Goal: Task Accomplishment & Management: Use online tool/utility

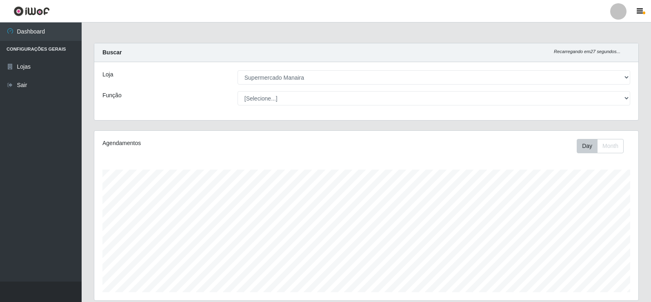
select select "443"
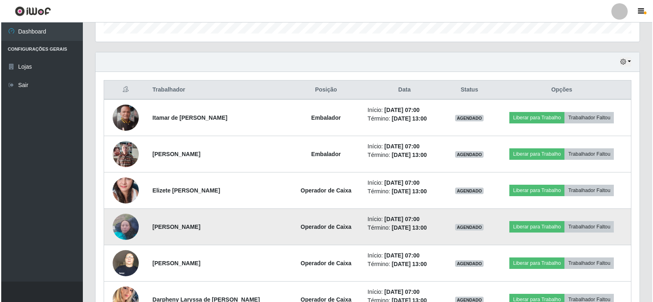
scroll to position [245, 0]
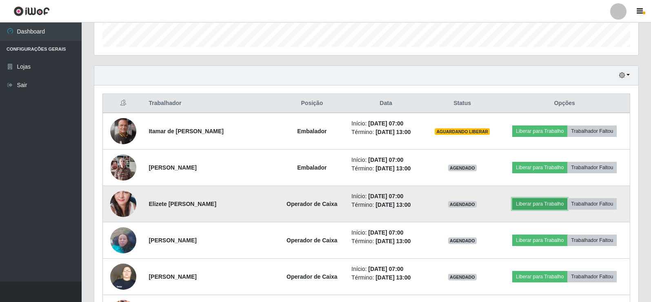
click at [538, 203] on button "Liberar para Trabalho" at bounding box center [539, 203] width 55 height 11
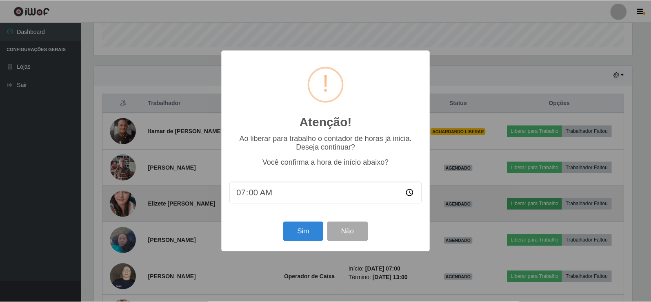
scroll to position [169, 540]
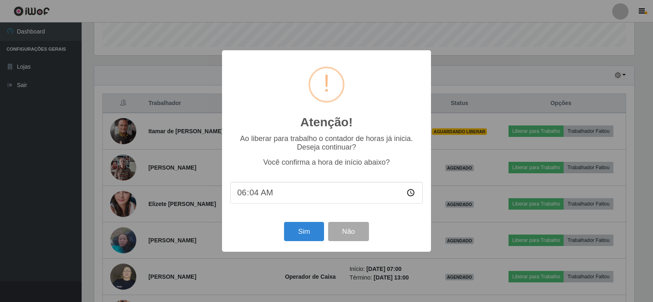
type input "06:45"
click at [304, 236] on button "Sim" at bounding box center [304, 231] width 40 height 19
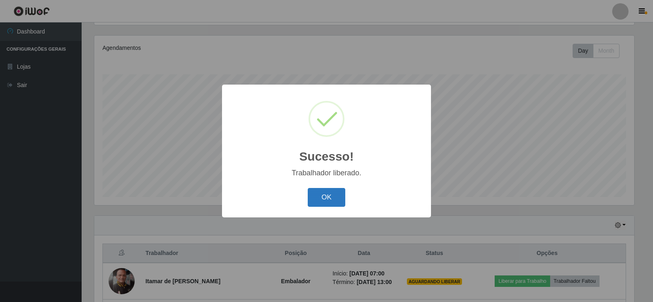
click at [321, 188] on div "OK Cancel" at bounding box center [326, 196] width 193 height 23
click at [320, 195] on button "OK" at bounding box center [327, 197] width 38 height 19
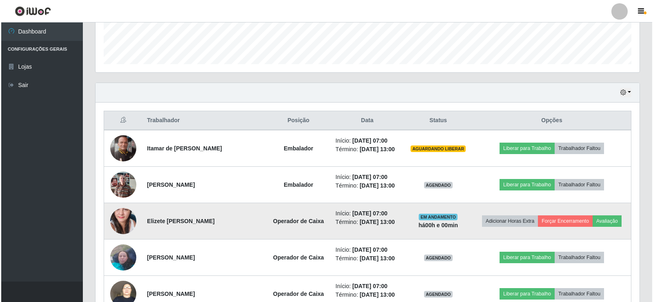
scroll to position [258, 0]
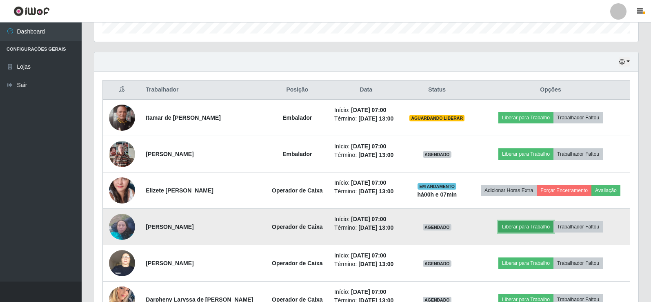
click at [525, 227] on button "Liberar para Trabalho" at bounding box center [525, 226] width 55 height 11
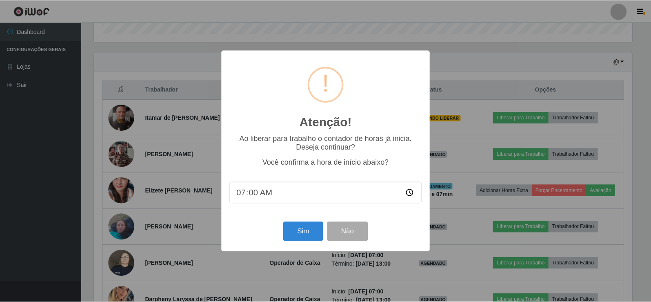
scroll to position [169, 540]
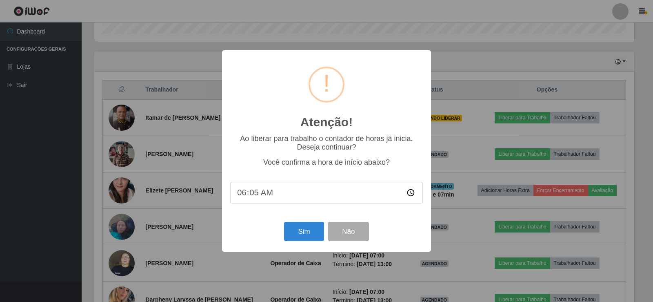
type input "06:52"
click at [303, 232] on button "Sim" at bounding box center [304, 231] width 40 height 19
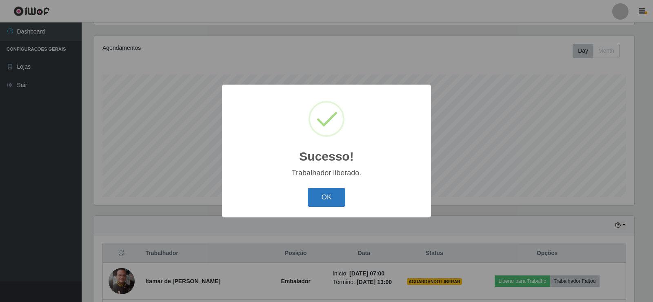
click at [309, 194] on button "OK" at bounding box center [327, 197] width 38 height 19
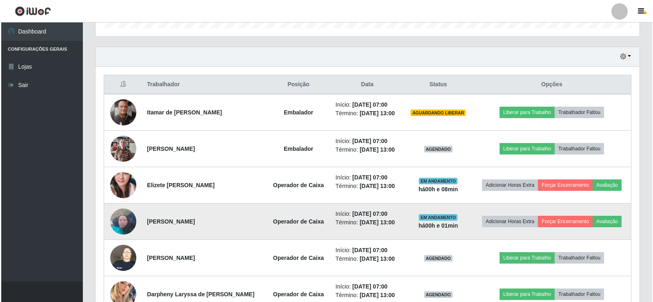
scroll to position [299, 0]
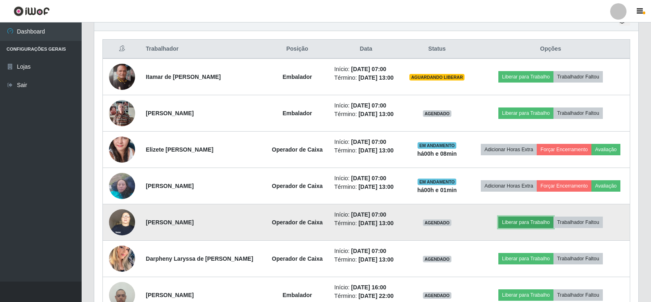
click at [520, 223] on button "Liberar para Trabalho" at bounding box center [525, 221] width 55 height 11
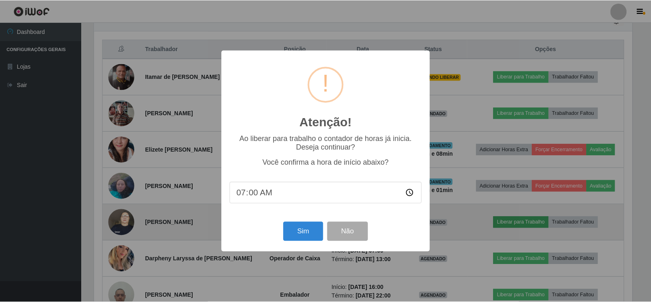
scroll to position [169, 540]
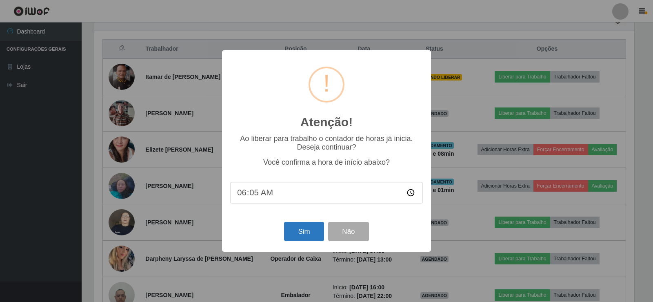
type input "06:53"
click at [305, 236] on button "Sim" at bounding box center [304, 231] width 40 height 19
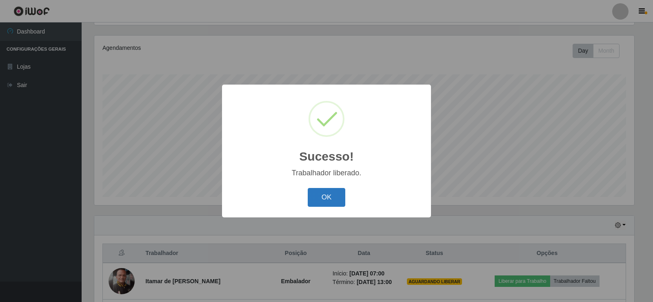
click at [322, 196] on button "OK" at bounding box center [327, 197] width 38 height 19
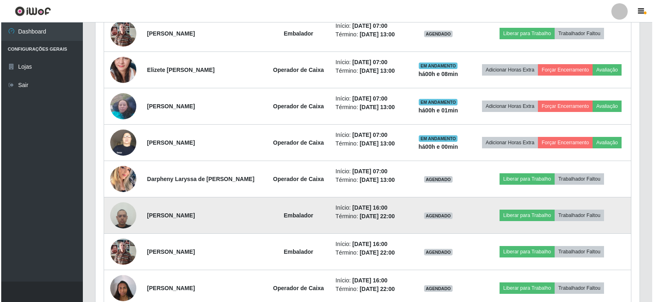
scroll to position [381, 0]
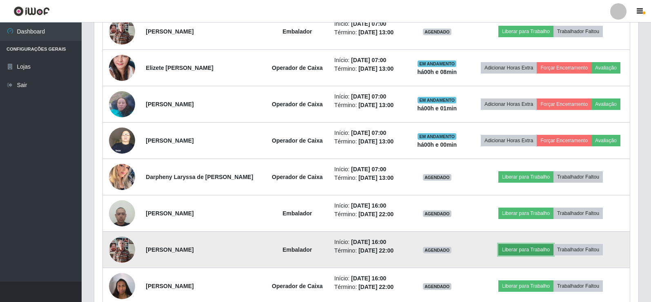
click at [515, 247] on button "Liberar para Trabalho" at bounding box center [525, 249] width 55 height 11
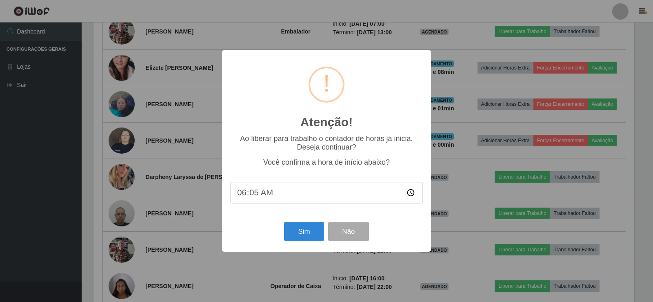
type input "06:53"
click at [304, 233] on button "Sim" at bounding box center [304, 231] width 40 height 19
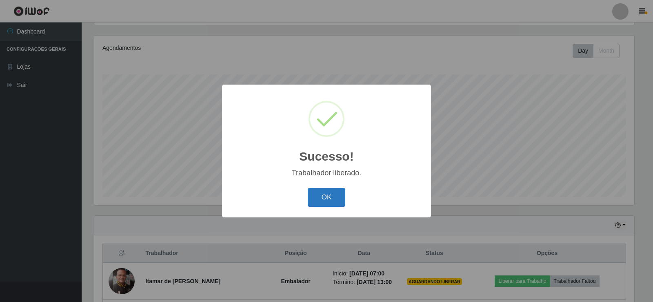
click at [327, 198] on button "OK" at bounding box center [327, 197] width 38 height 19
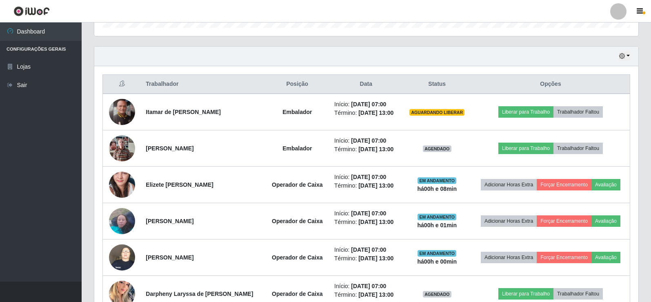
scroll to position [0, 0]
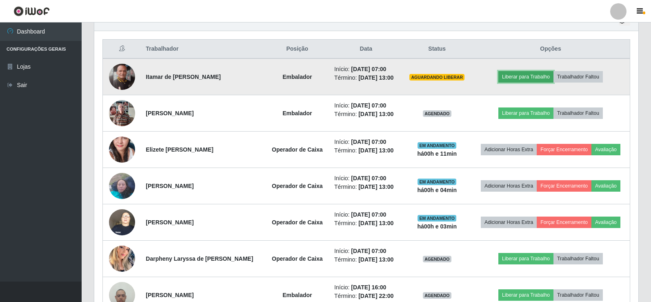
click at [518, 75] on button "Liberar para Trabalho" at bounding box center [525, 76] width 55 height 11
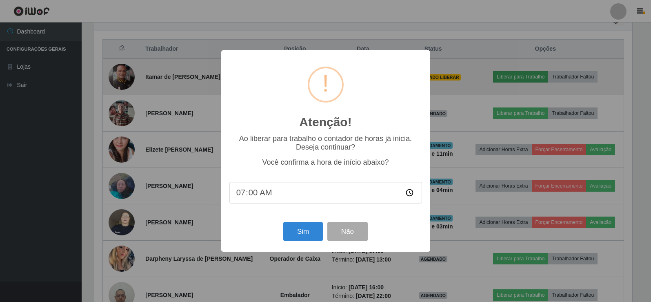
scroll to position [169, 540]
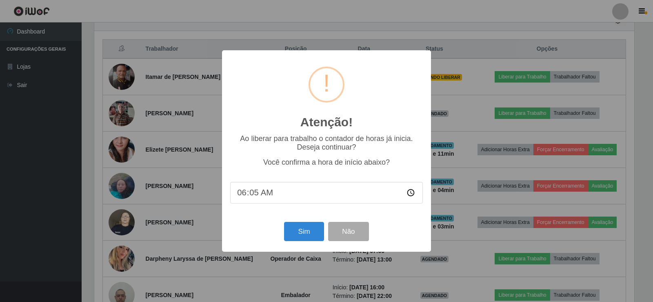
type input "06:56"
click at [306, 237] on button "Sim" at bounding box center [304, 231] width 40 height 19
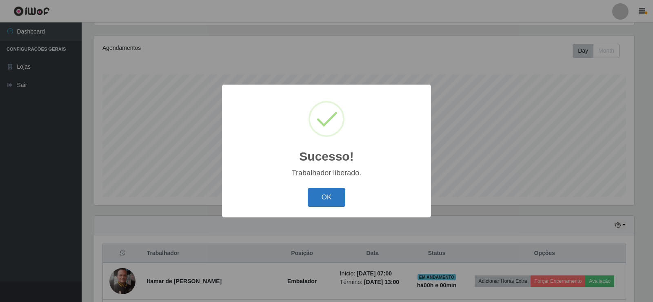
click at [314, 204] on button "OK" at bounding box center [327, 197] width 38 height 19
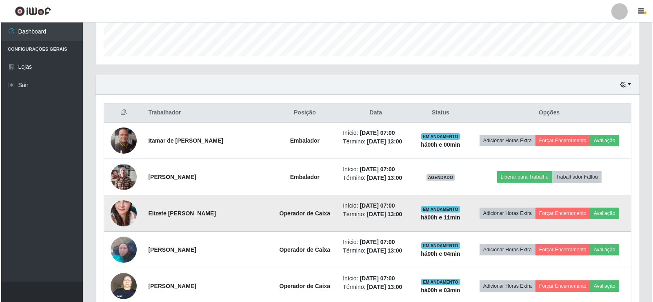
scroll to position [258, 0]
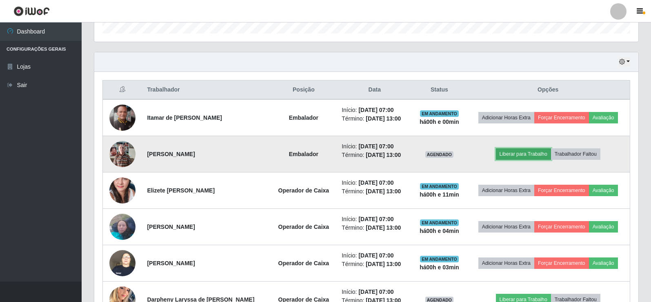
click at [521, 155] on button "Liberar para Trabalho" at bounding box center [523, 153] width 55 height 11
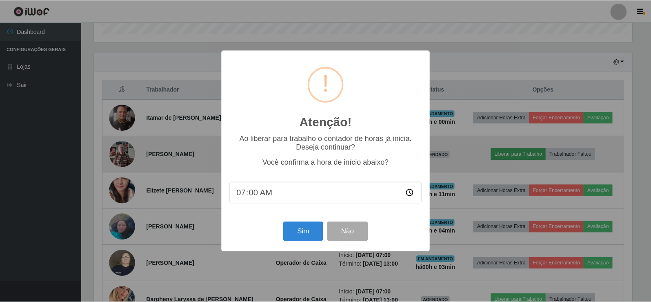
scroll to position [169, 540]
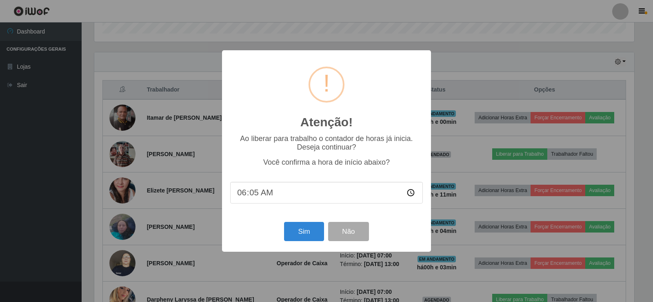
type input "06:53"
click at [309, 234] on button "Sim" at bounding box center [304, 231] width 40 height 19
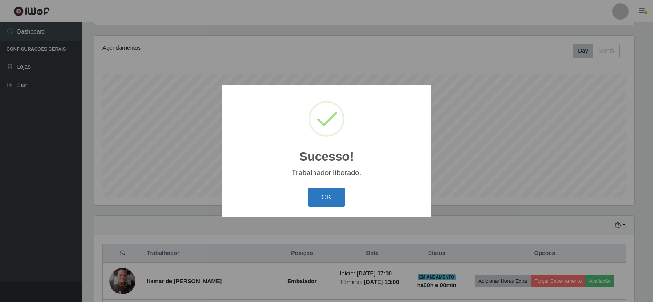
click at [330, 194] on button "OK" at bounding box center [327, 197] width 38 height 19
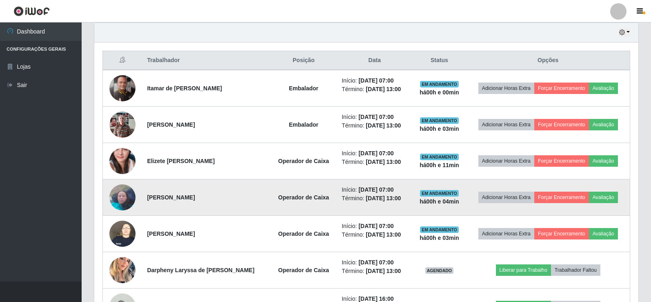
scroll to position [381, 0]
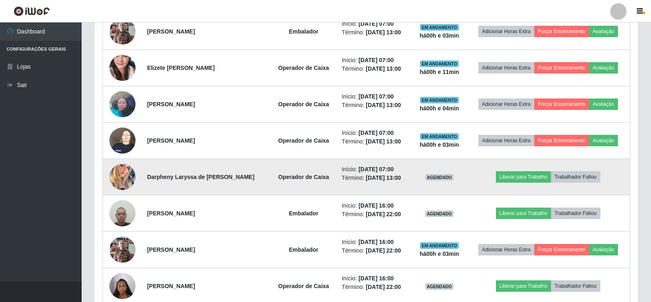
click at [125, 171] on img at bounding box center [122, 177] width 26 height 47
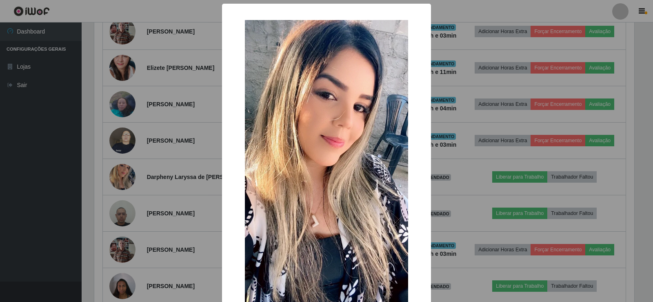
click at [129, 171] on div "× OK Cancel" at bounding box center [326, 151] width 653 height 302
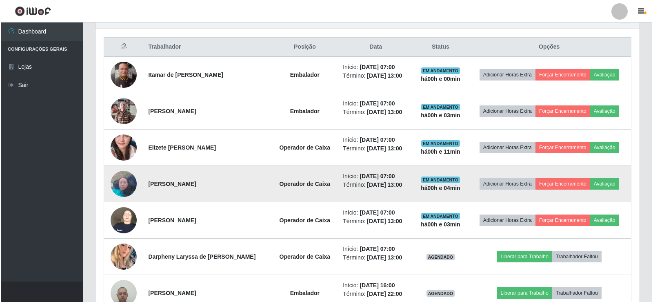
scroll to position [299, 0]
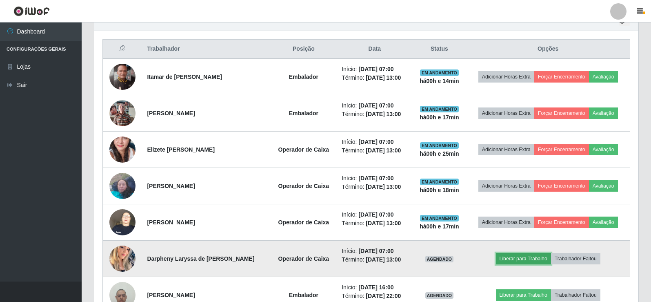
click at [527, 255] on button "Liberar para Trabalho" at bounding box center [523, 258] width 55 height 11
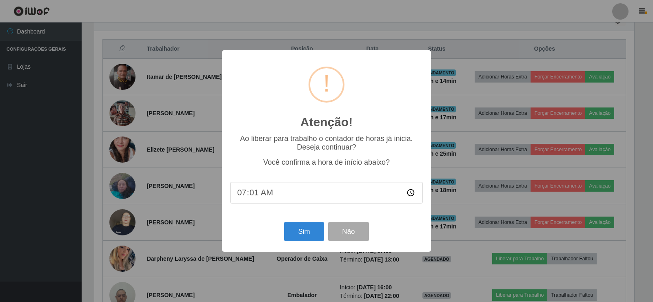
type input "07:10"
click at [306, 232] on button "Sim" at bounding box center [304, 231] width 40 height 19
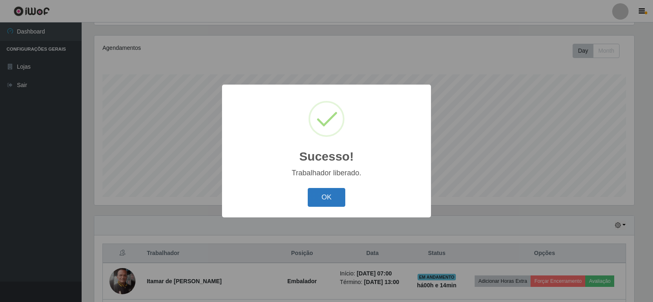
click at [319, 195] on button "OK" at bounding box center [327, 197] width 38 height 19
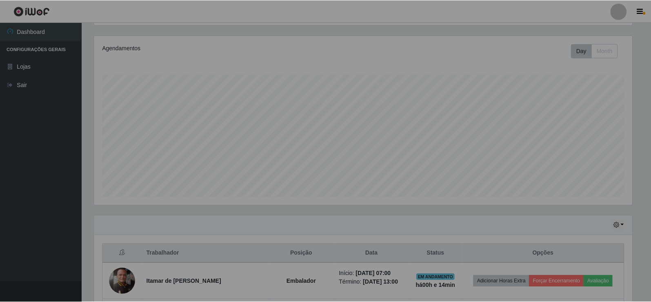
scroll to position [169, 544]
